Goal: Information Seeking & Learning: Learn about a topic

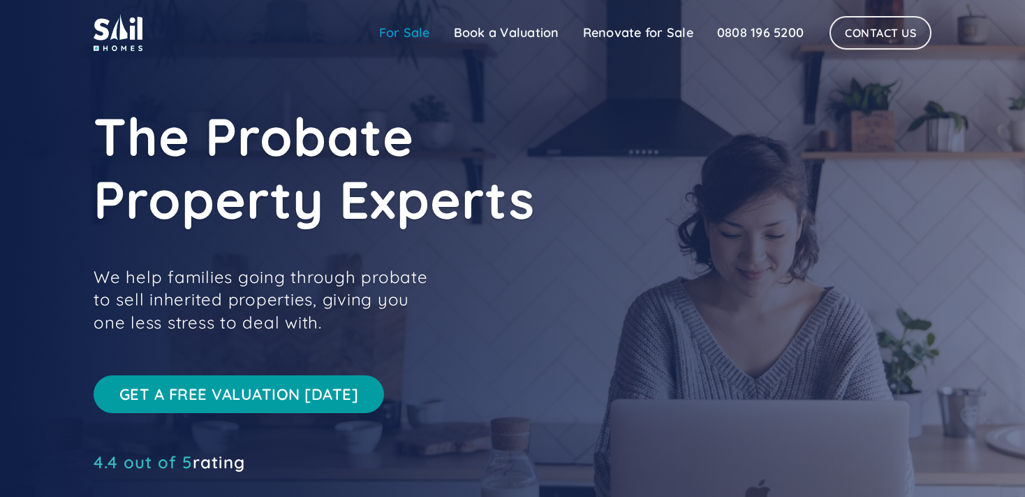
click at [414, 32] on link "For Sale" at bounding box center [404, 33] width 75 height 28
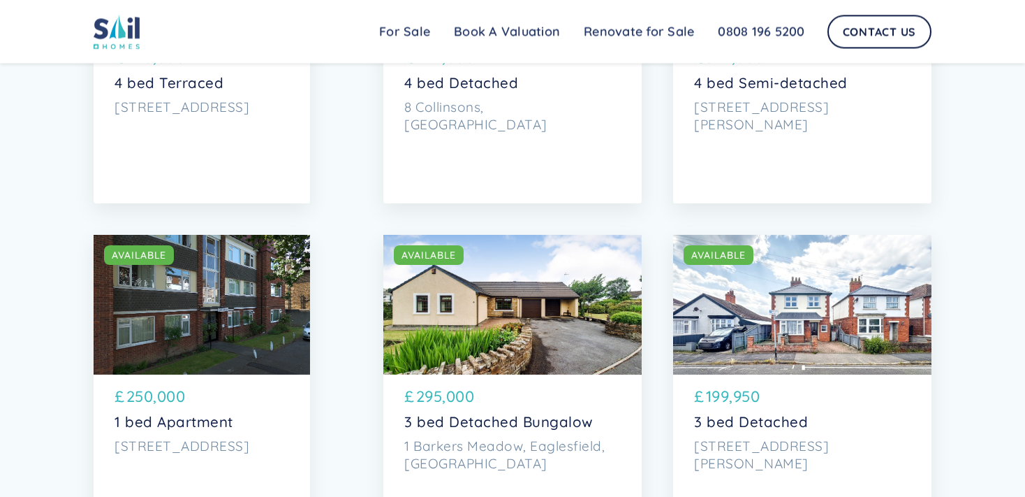
scroll to position [2360, 0]
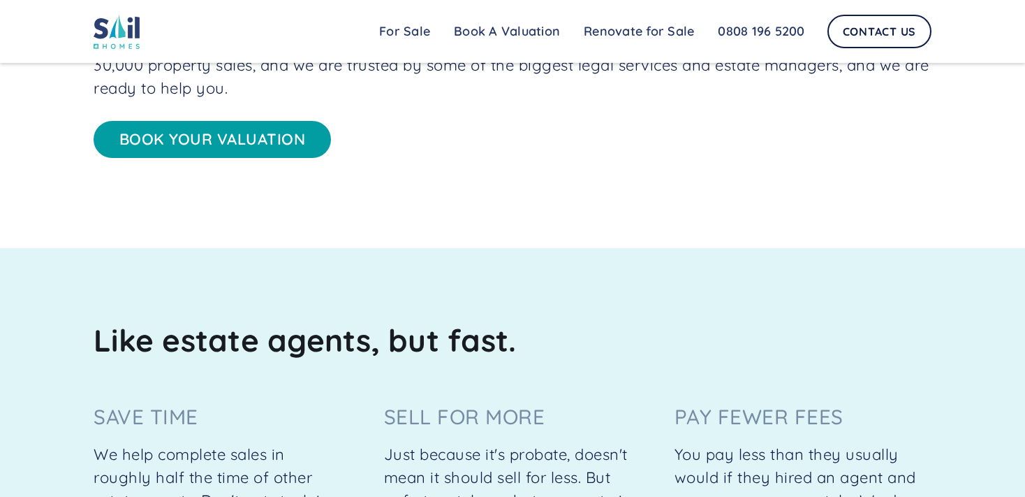
scroll to position [663, 0]
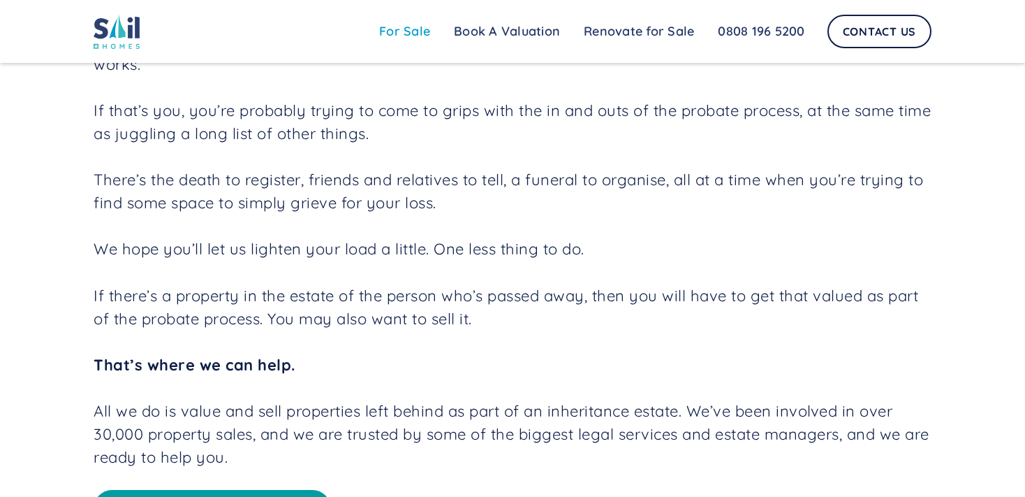
click at [395, 24] on link "For Sale" at bounding box center [404, 31] width 75 height 28
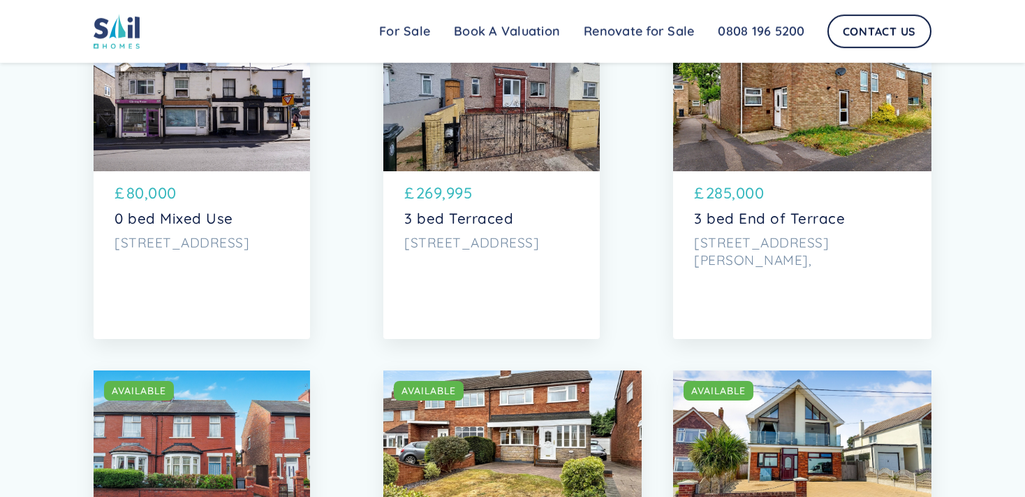
scroll to position [1622, 0]
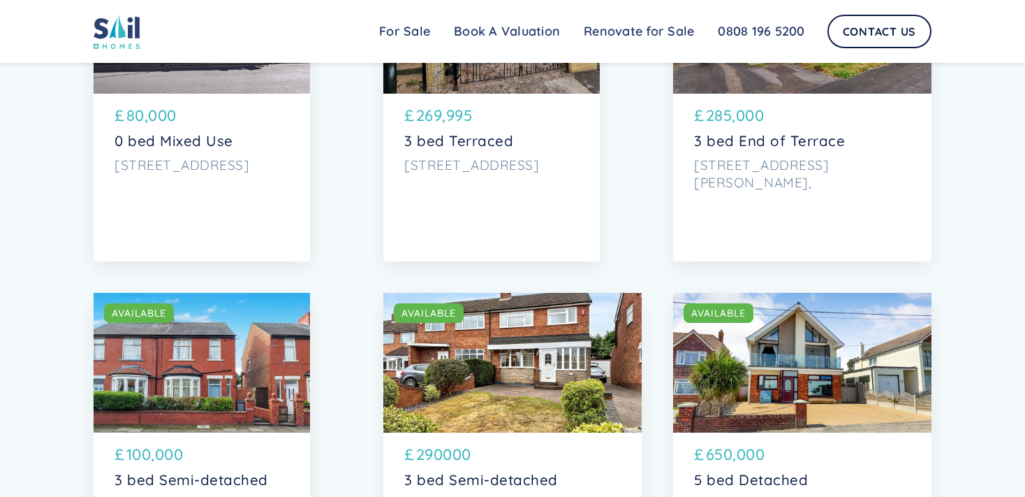
click at [773, 395] on div "SOLD AVAILABLE" at bounding box center [802, 363] width 258 height 140
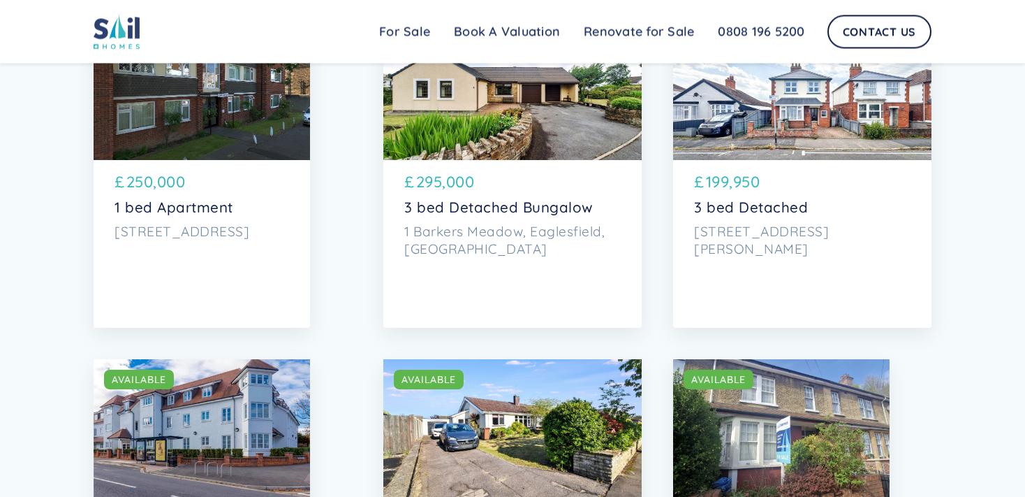
scroll to position [2802, 0]
